Goal: Task Accomplishment & Management: Use online tool/utility

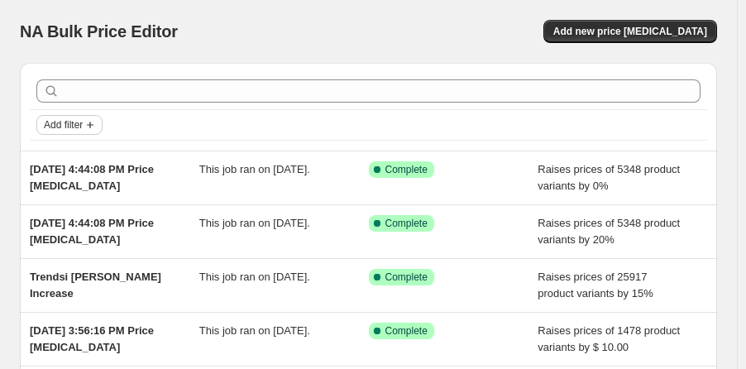
click at [79, 122] on span "Add filter" at bounding box center [63, 124] width 39 height 13
click at [130, 127] on div "Add filter" at bounding box center [368, 125] width 664 height 20
click at [629, 24] on button "Add new price [MEDICAL_DATA]" at bounding box center [630, 31] width 174 height 23
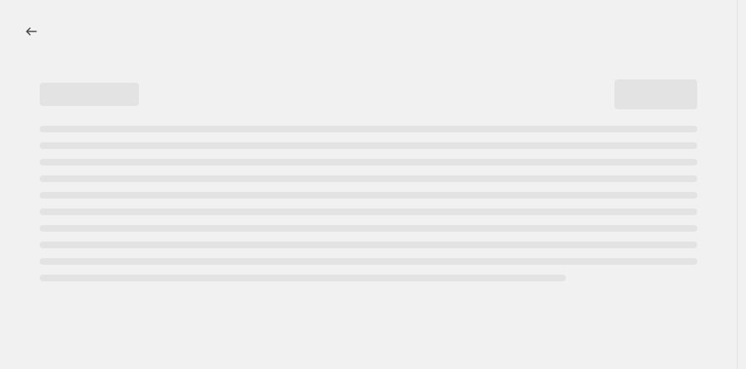
select select "percentage"
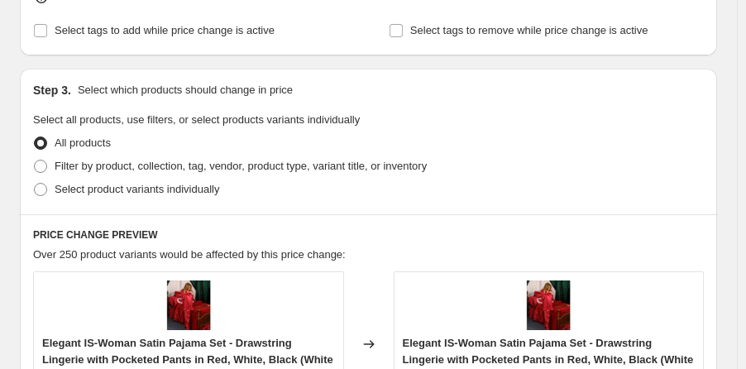
scroll to position [910, 0]
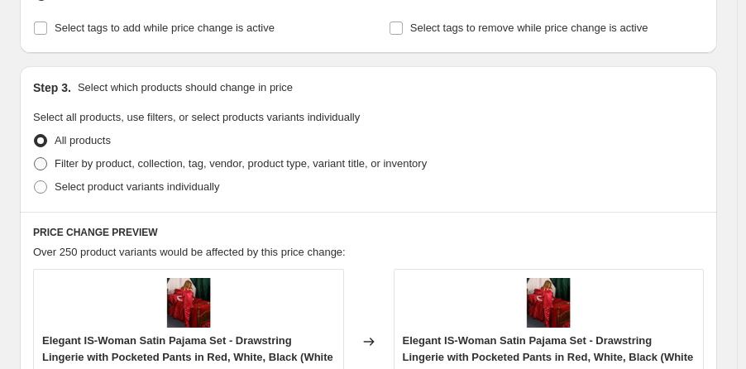
click at [43, 160] on span at bounding box center [40, 163] width 13 height 13
click at [35, 158] on input "Filter by product, collection, tag, vendor, product type, variant title, or inv…" at bounding box center [34, 157] width 1 height 1
radio input "true"
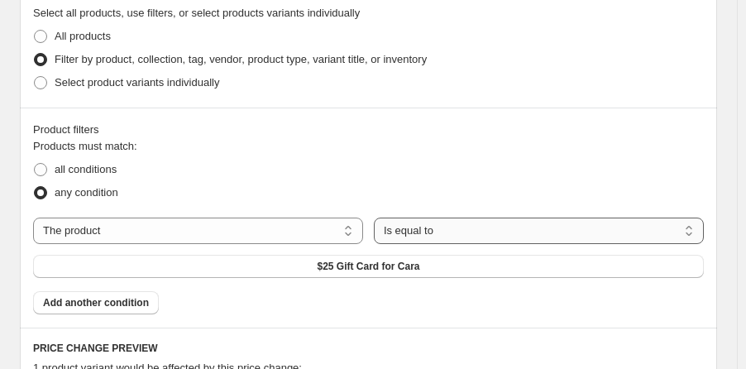
click at [427, 224] on select "Is equal to Is not equal to" at bounding box center [539, 231] width 330 height 26
select select "not_equal"
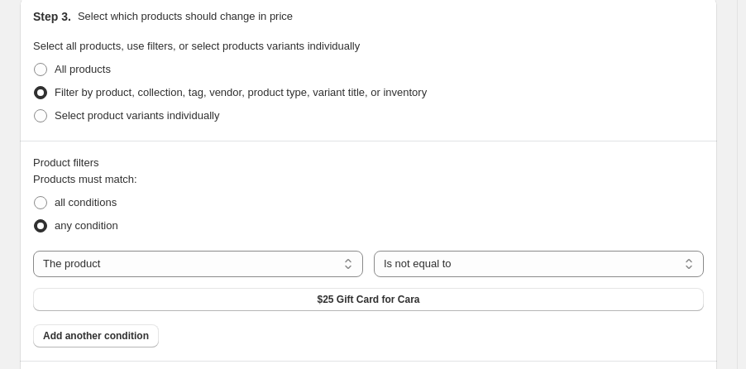
scroll to position [1014, 0]
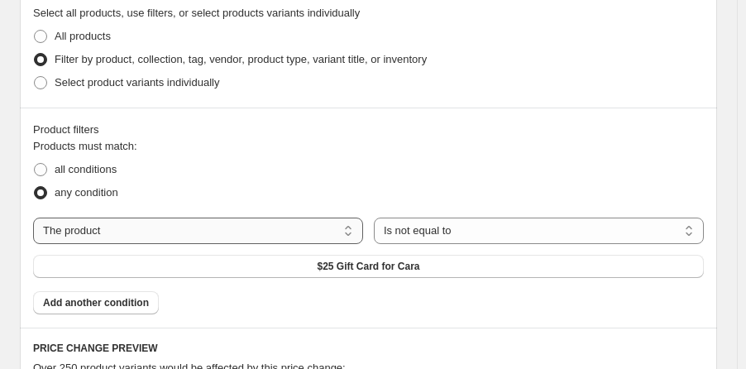
click at [254, 231] on select "The product The product's collection The product's tag The product's vendor The…" at bounding box center [198, 231] width 330 height 26
select select "tag"
click at [480, 224] on select "Is equal to Is not equal to" at bounding box center [539, 231] width 330 height 26
click at [471, 224] on select "Is equal to Is not equal to" at bounding box center [539, 231] width 330 height 26
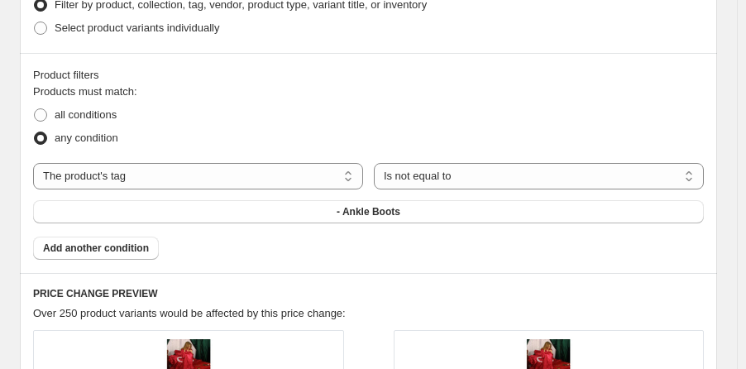
scroll to position [1097, 0]
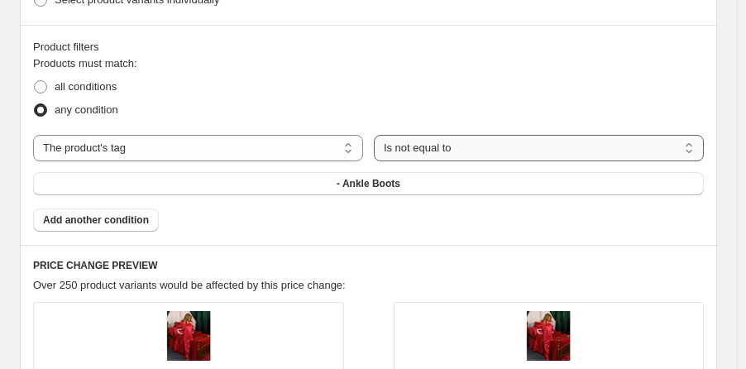
click at [388, 140] on select "Is equal to Is not equal to" at bounding box center [539, 148] width 330 height 26
click at [453, 145] on select "Is equal to Is not equal to" at bounding box center [539, 148] width 330 height 26
click at [695, 146] on select "Is equal to Is not equal to" at bounding box center [539, 148] width 330 height 26
select select "equal"
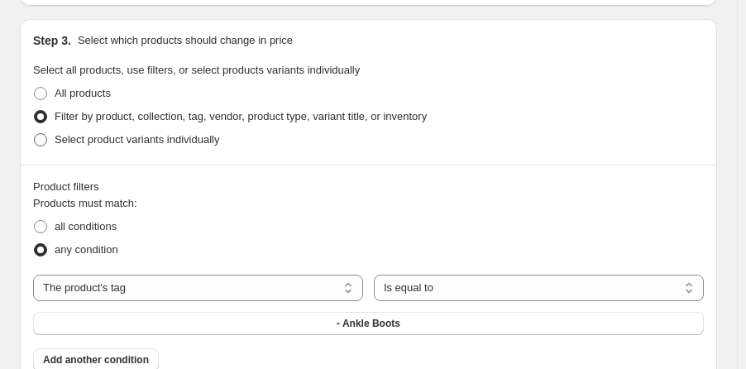
scroll to position [915, 0]
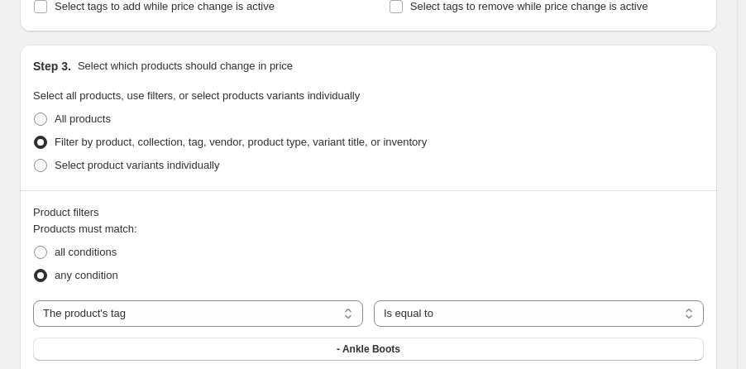
click at [160, 141] on span "Filter by product, collection, tag, vendor, product type, variant title, or inv…" at bounding box center [241, 142] width 372 height 12
click at [35, 136] on input "Filter by product, collection, tag, vendor, product type, variant title, or inv…" at bounding box center [34, 136] width 1 height 1
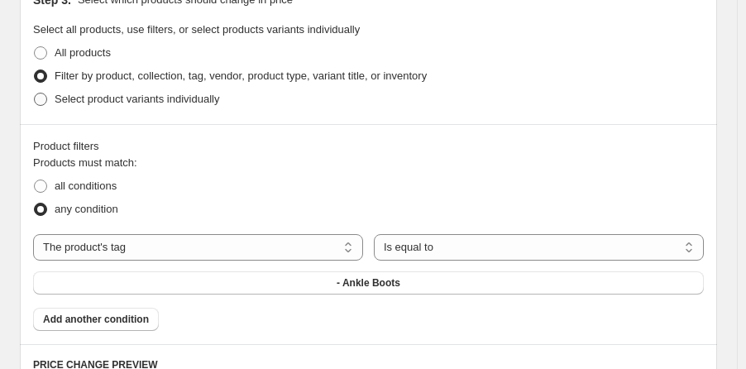
scroll to position [1080, 0]
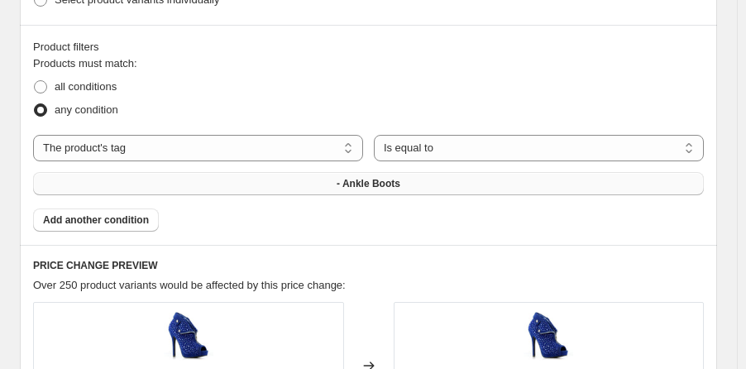
click at [335, 176] on button "- Ankle Boots" at bounding box center [368, 183] width 671 height 23
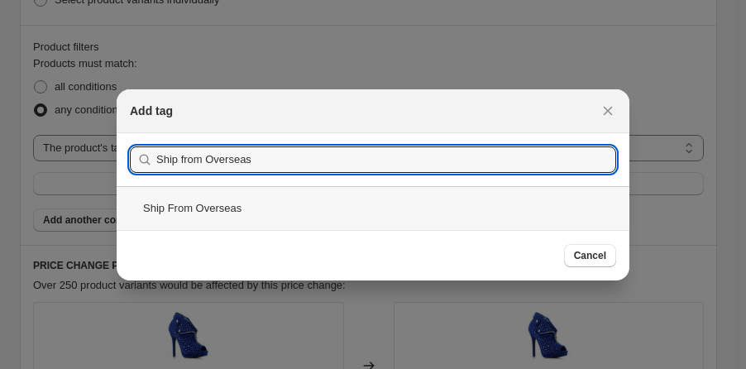
type input "Ship from Overseas"
click at [280, 201] on div "Ship From Overseas" at bounding box center [373, 208] width 513 height 44
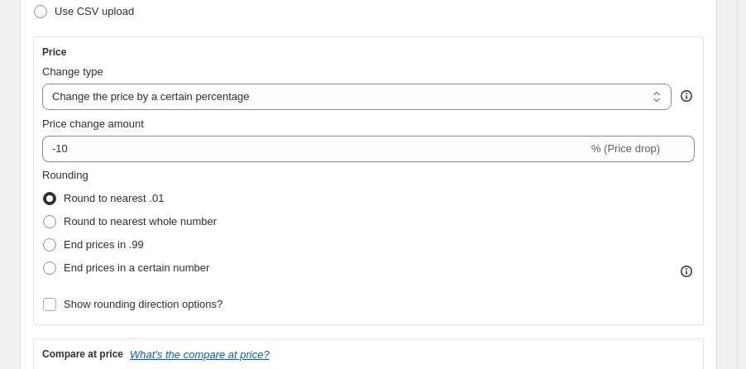
scroll to position [267, 0]
click at [52, 242] on span at bounding box center [49, 245] width 13 height 13
click at [44, 240] on input "End prices in .99" at bounding box center [43, 239] width 1 height 1
radio input "true"
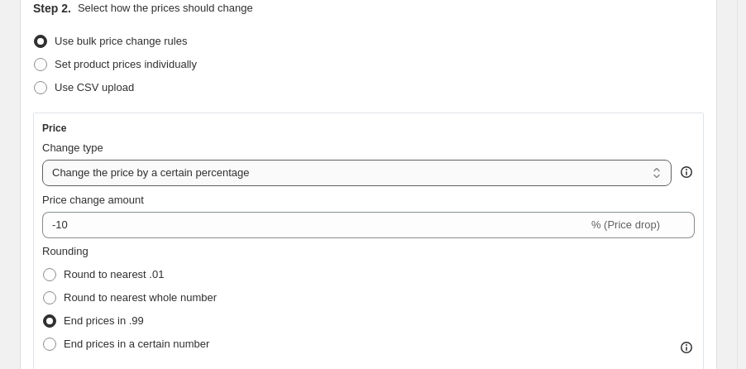
scroll to position [184, 0]
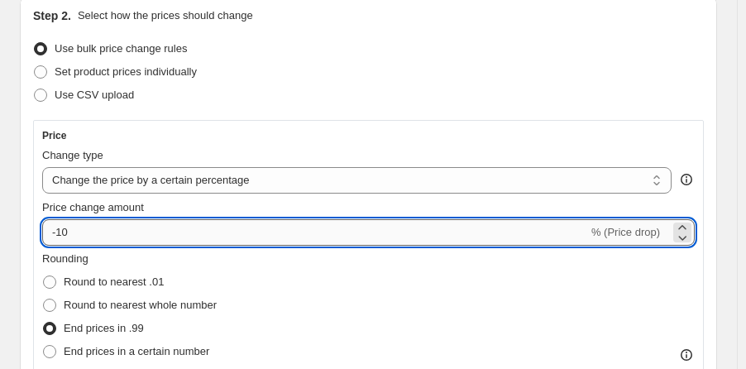
drag, startPoint x: 80, startPoint y: 231, endPoint x: 43, endPoint y: 227, distance: 37.5
click at [43, 227] on input "-10" at bounding box center [315, 232] width 546 height 26
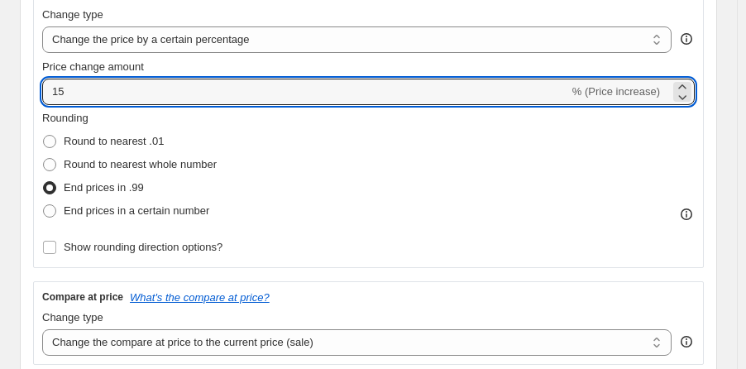
scroll to position [267, 0]
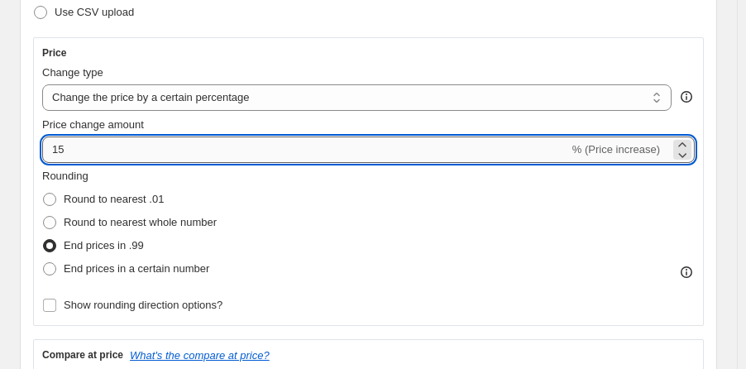
click at [385, 153] on input "15" at bounding box center [305, 149] width 527 height 26
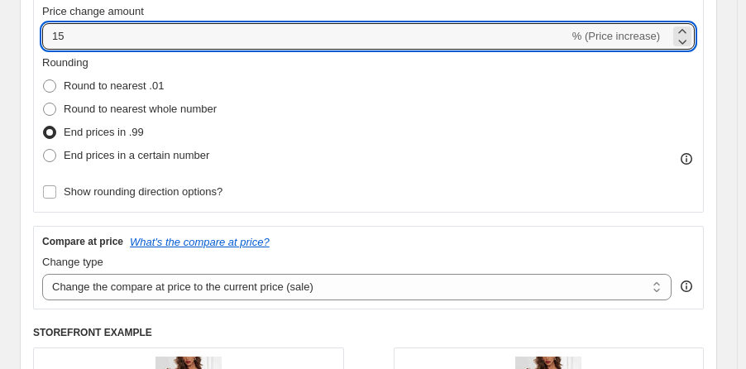
scroll to position [433, 0]
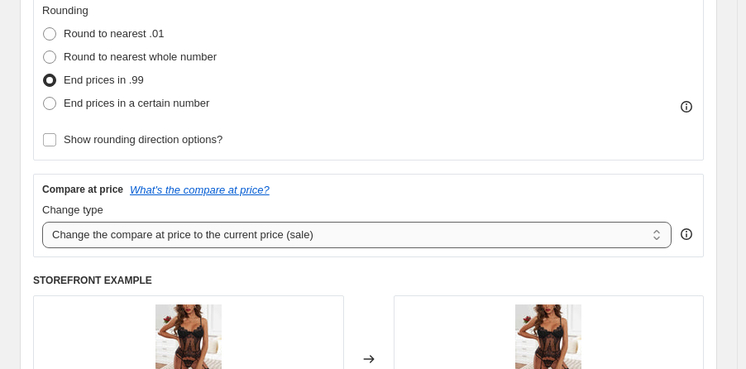
type input "15"
click at [152, 231] on select "Change the compare at price to the current price (sale) Change the compare at p…" at bounding box center [356, 235] width 629 height 26
select select "remove"
click at [42, 222] on select "Change the compare at price to the current price (sale) Change the compare at p…" at bounding box center [356, 235] width 629 height 26
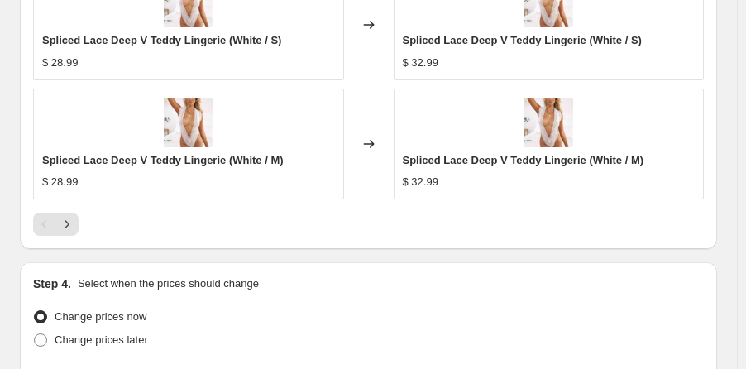
scroll to position [1756, 0]
click at [67, 221] on icon "Next" at bounding box center [67, 223] width 17 height 17
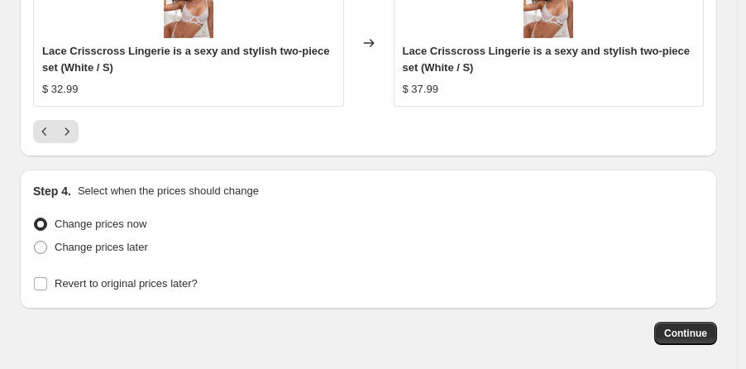
scroll to position [1922, 0]
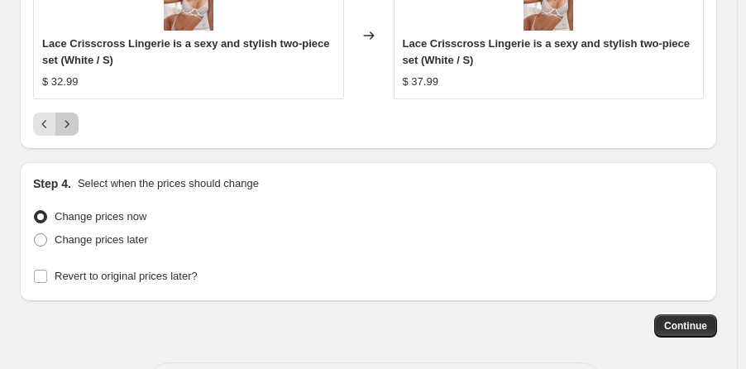
click at [65, 118] on icon "Next" at bounding box center [67, 124] width 17 height 17
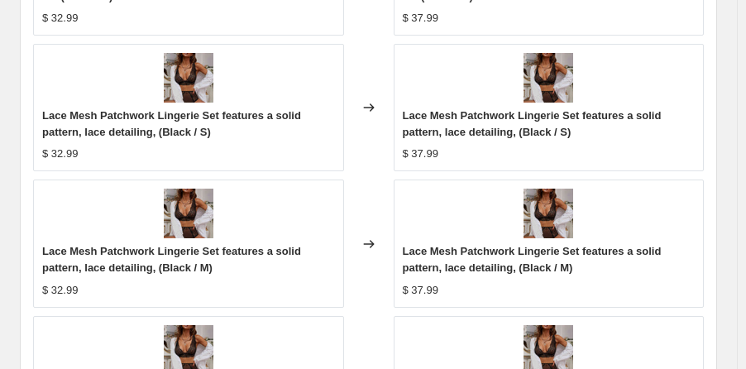
scroll to position [1442, 0]
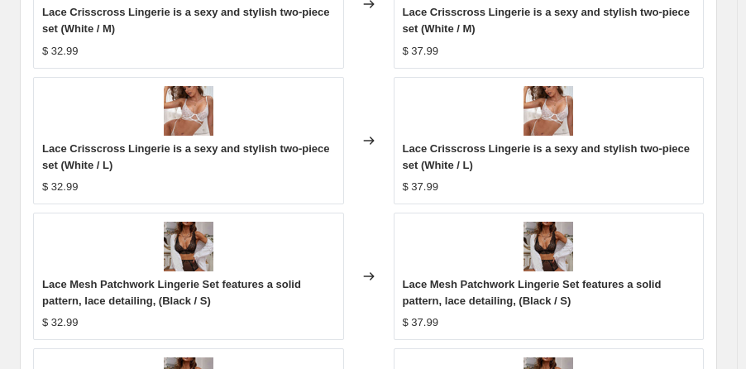
click at [166, 148] on span "Lace Crisscross Lingerie is a sexy and stylish two-piece set (White / L)" at bounding box center [186, 156] width 288 height 29
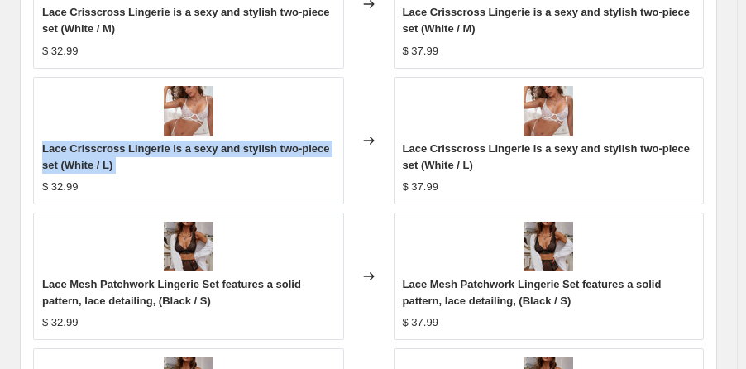
click at [166, 148] on span "Lace Crisscross Lingerie is a sexy and stylish two-piece set (White / L)" at bounding box center [186, 156] width 288 height 29
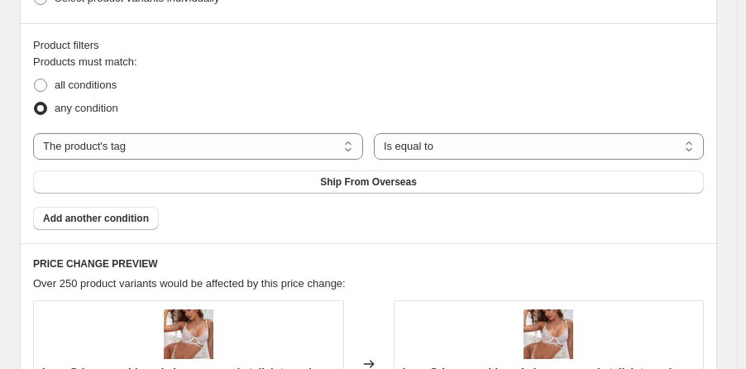
scroll to position [1111, 0]
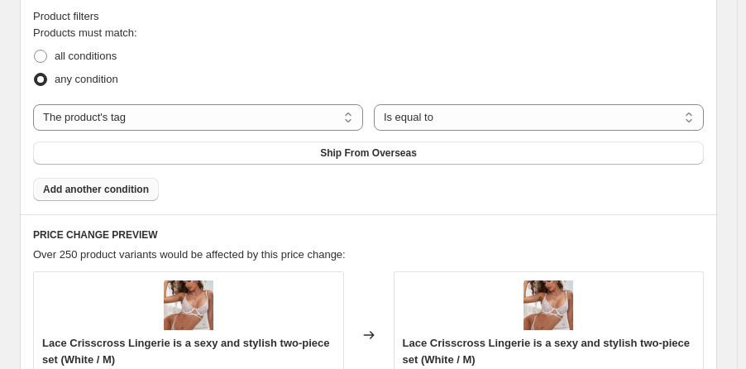
click at [114, 187] on span "Add another condition" at bounding box center [96, 189] width 106 height 13
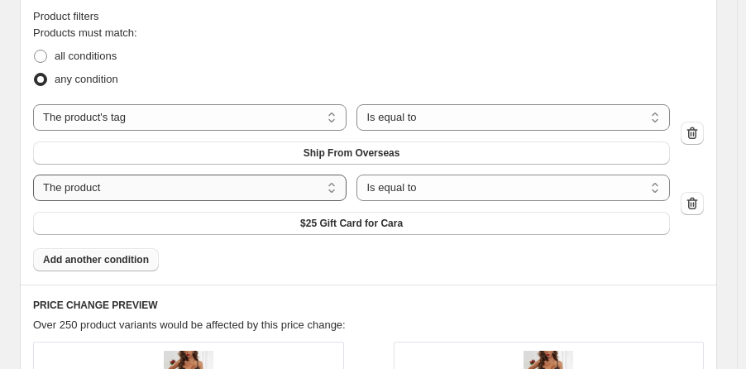
click at [129, 184] on select "The product The product's collection The product's tag The product's vendor The…" at bounding box center [190, 188] width 314 height 26
select select "vendor"
drag, startPoint x: 321, startPoint y: 221, endPoint x: 331, endPoint y: 219, distance: 10.1
click at [331, 219] on button "[DOMAIN_NAME]" at bounding box center [351, 223] width 637 height 23
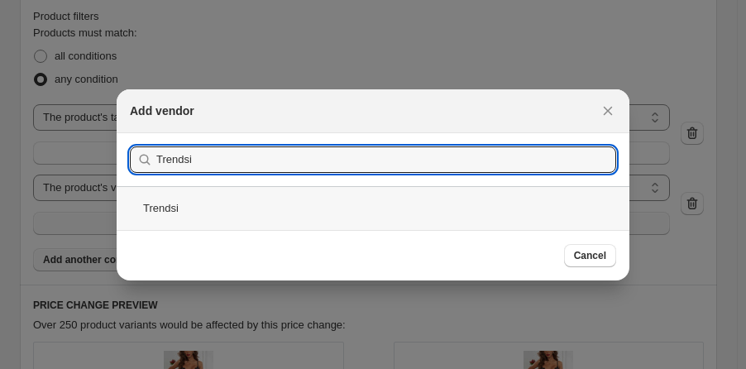
type input "Trendsi"
click at [409, 199] on div "Trendsi" at bounding box center [373, 208] width 513 height 44
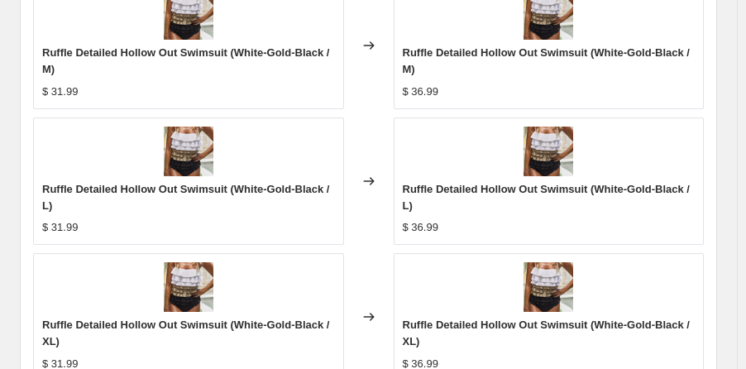
scroll to position [1525, 0]
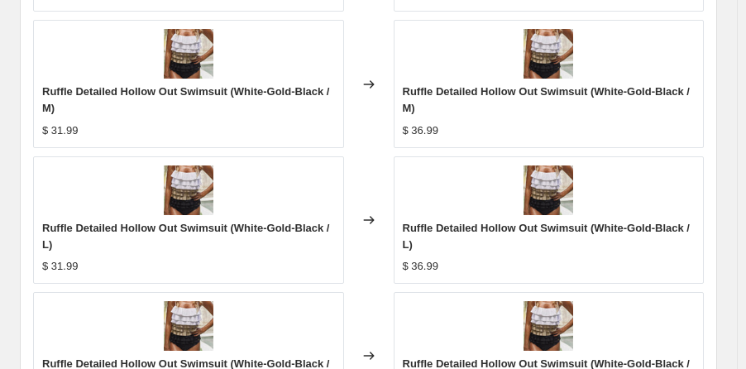
click at [259, 184] on div "Ruffle Detailed Hollow Out Swimsuit (White-Gold-Black / L) $ 31.99" at bounding box center [188, 219] width 311 height 127
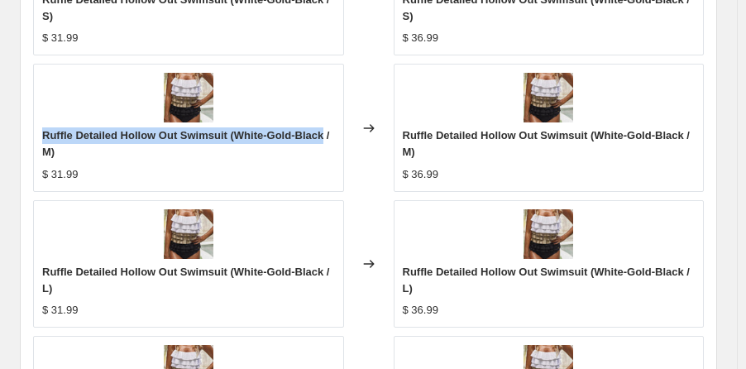
drag, startPoint x: 42, startPoint y: 133, endPoint x: 337, endPoint y: 134, distance: 295.3
click at [335, 134] on div "Ruffle Detailed Hollow Out Swimsuit (White-Gold-Black / M)" at bounding box center [188, 143] width 293 height 33
copy span "Ruffle Detailed Hollow Out Swimsuit (White-Gold-Black"
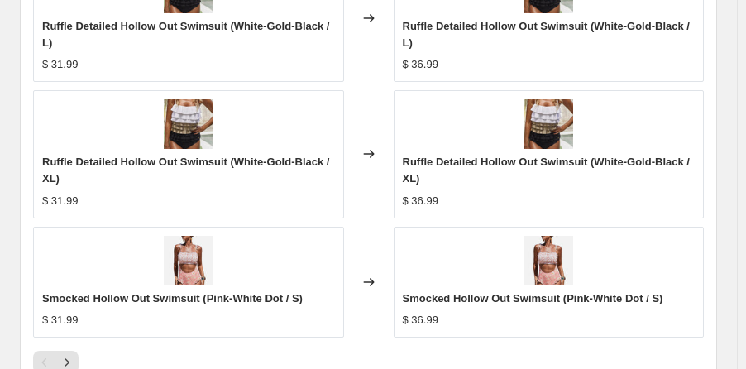
scroll to position [1855, 0]
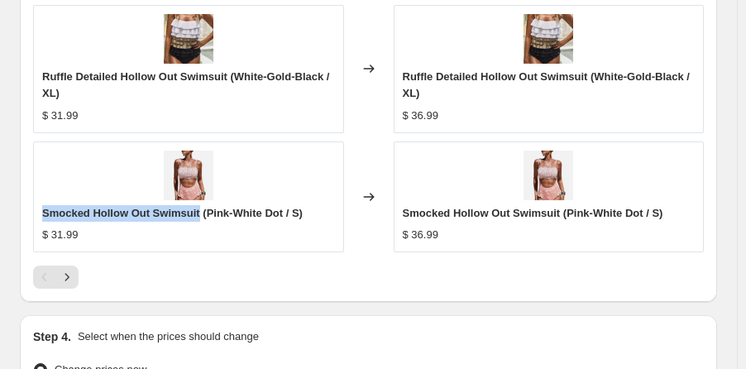
drag, startPoint x: 42, startPoint y: 206, endPoint x: 202, endPoint y: 213, distance: 159.8
click at [202, 213] on span "Smocked Hollow Out Swimsuit (Pink-White Dot / S)" at bounding box center [172, 213] width 261 height 12
copy span "Smocked Hollow Out Swimsuit"
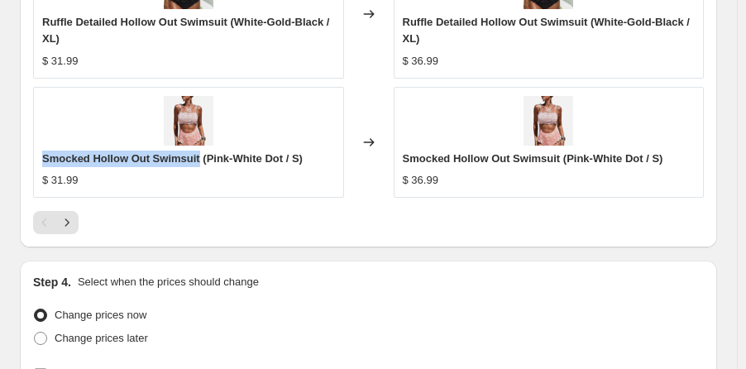
scroll to position [2021, 0]
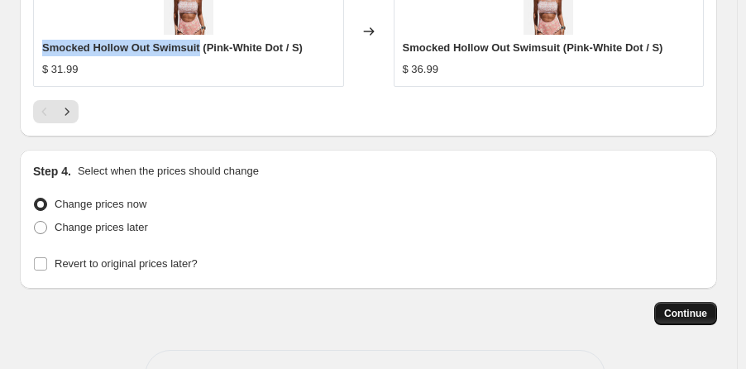
click at [688, 307] on span "Continue" at bounding box center [685, 313] width 43 height 13
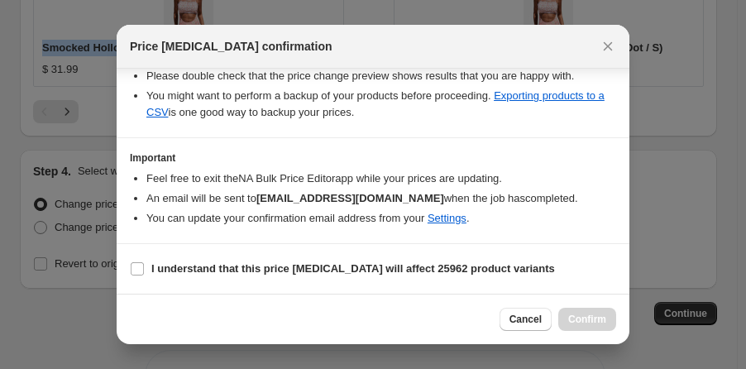
scroll to position [331, 0]
click at [139, 267] on input "I understand that this price [MEDICAL_DATA] will affect 25962 product variants" at bounding box center [137, 268] width 13 height 13
checkbox input "true"
click at [581, 313] on button "Confirm" at bounding box center [587, 319] width 58 height 23
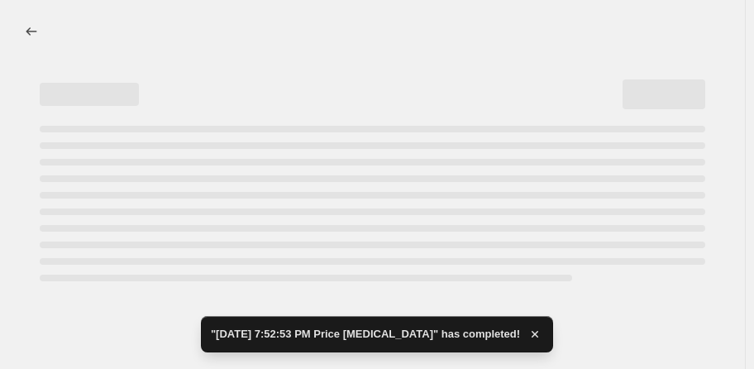
select select "percentage"
select select "remove"
select select "tag"
select select "vendor"
